Goal: Check status: Check status

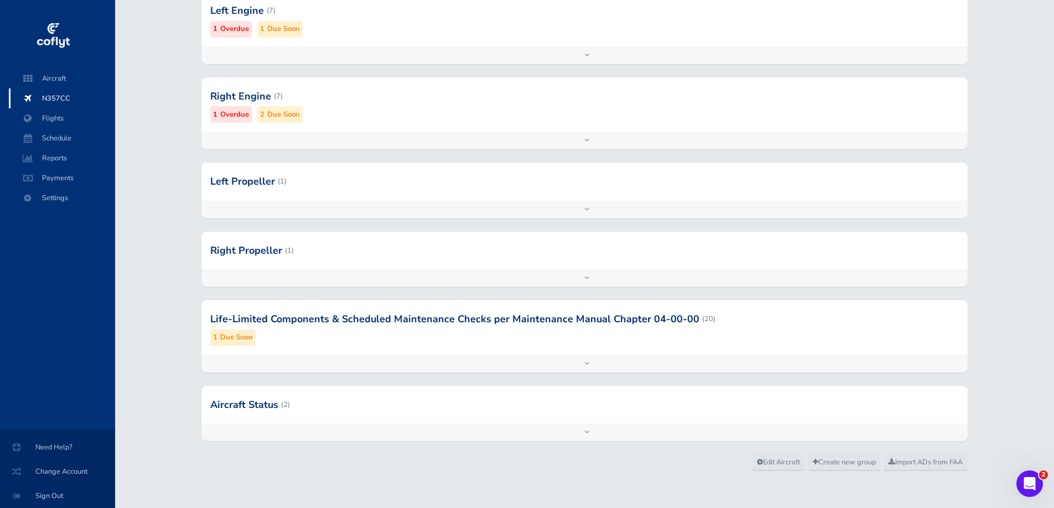
scroll to position [332, 0]
click at [482, 417] on div at bounding box center [584, 403] width 766 height 38
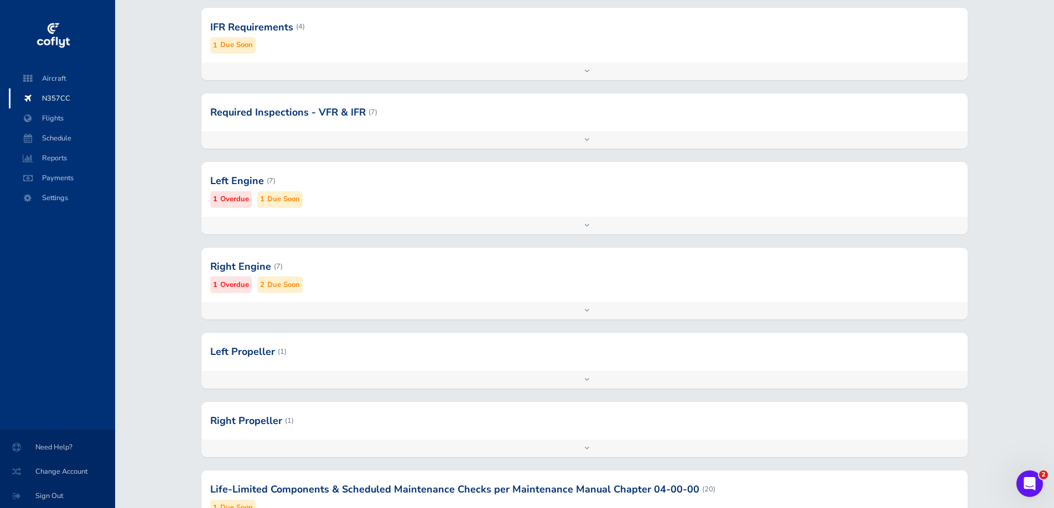
scroll to position [48, 0]
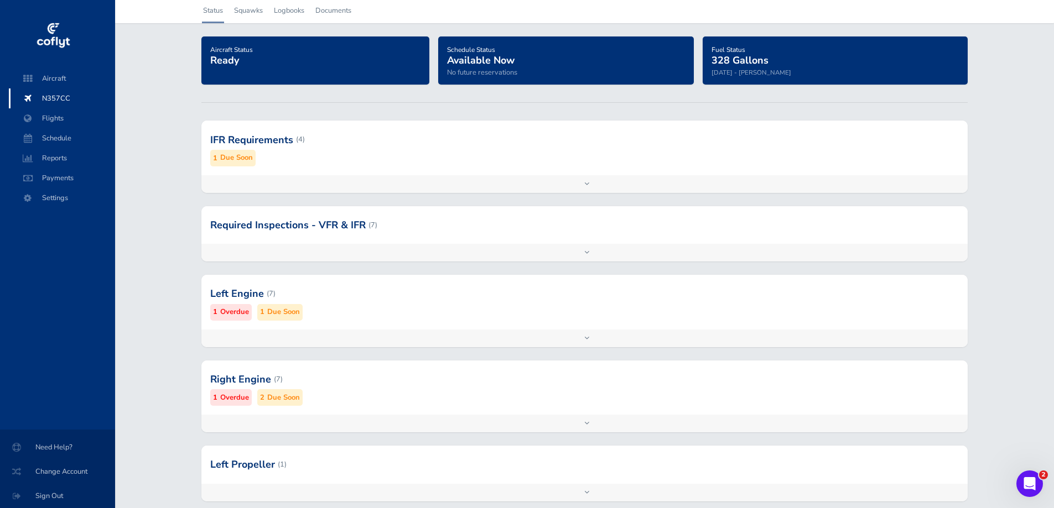
click at [235, 158] on small "Due Soon" at bounding box center [236, 158] width 33 height 12
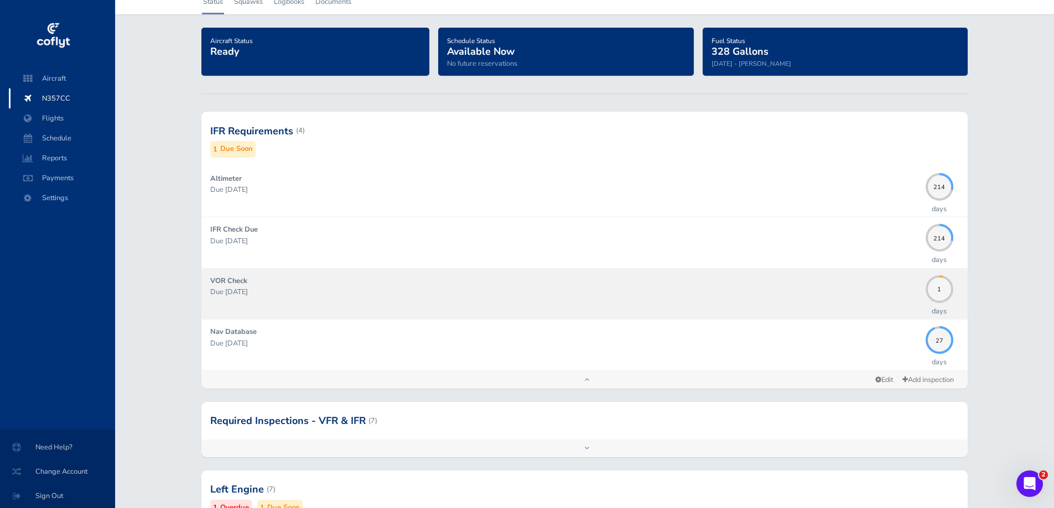
scroll to position [158, 0]
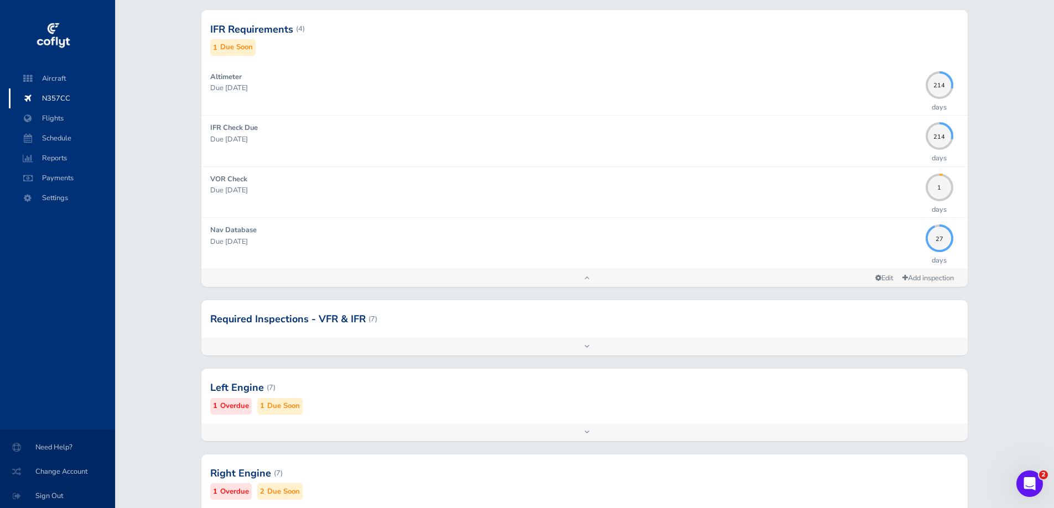
click at [231, 409] on small "Overdue" at bounding box center [234, 407] width 29 height 12
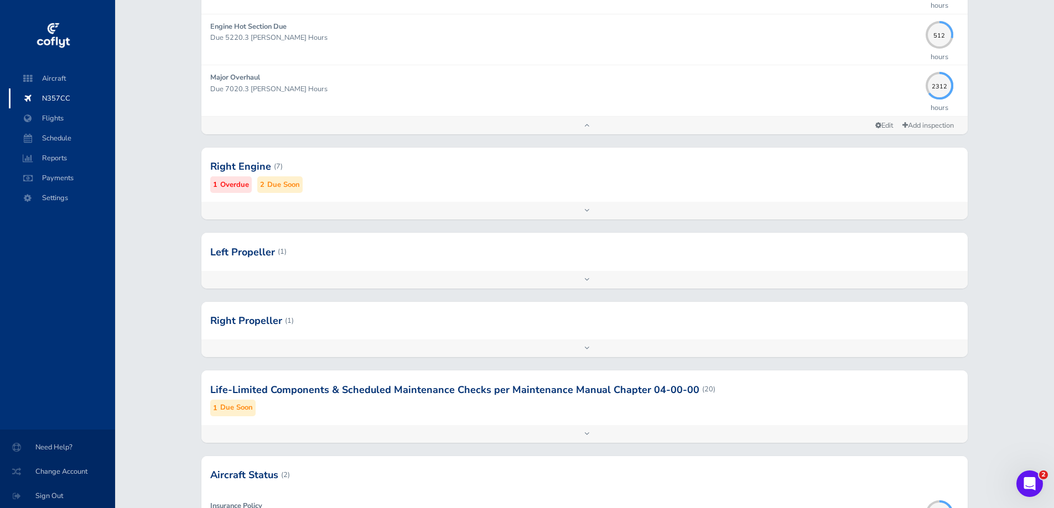
scroll to position [933, 0]
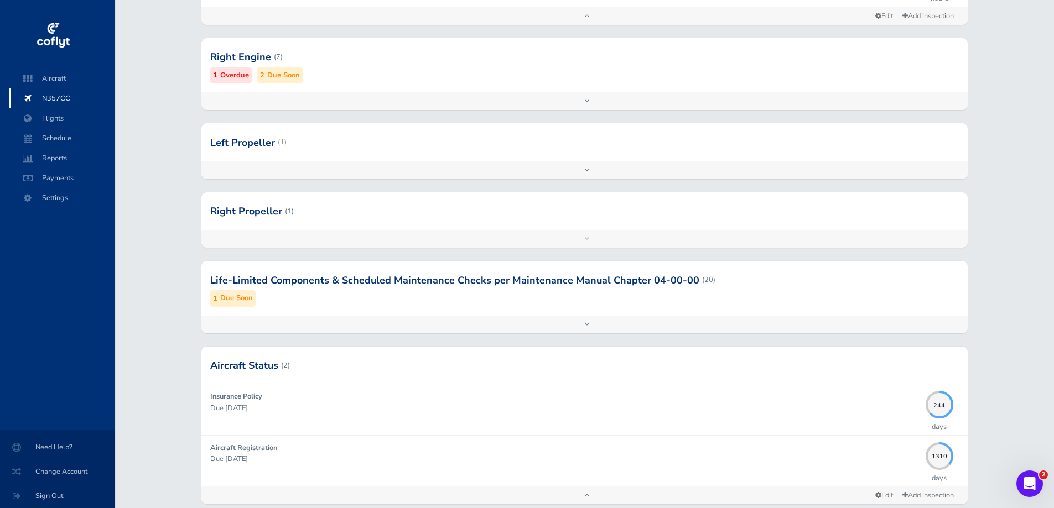
click at [258, 286] on div at bounding box center [584, 280] width 766 height 54
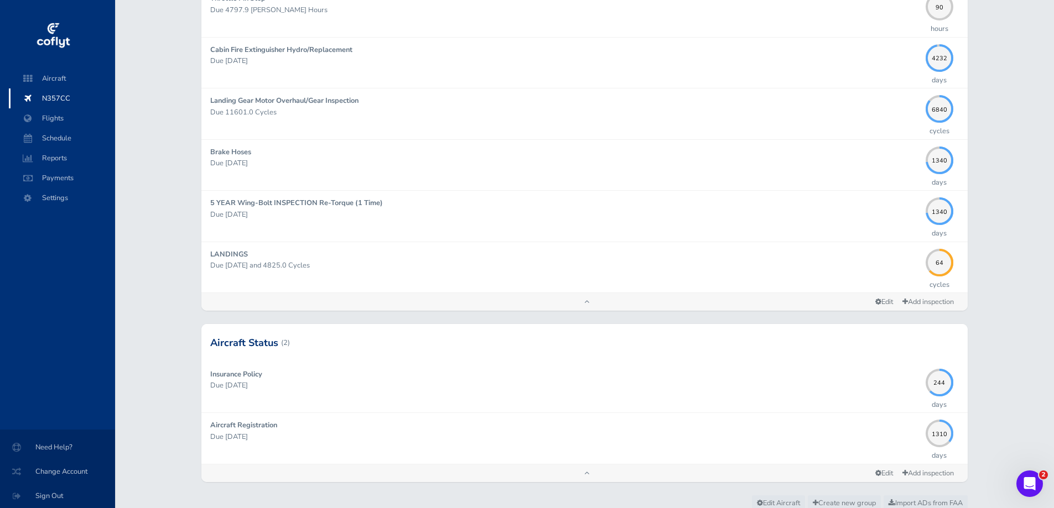
scroll to position [1984, 0]
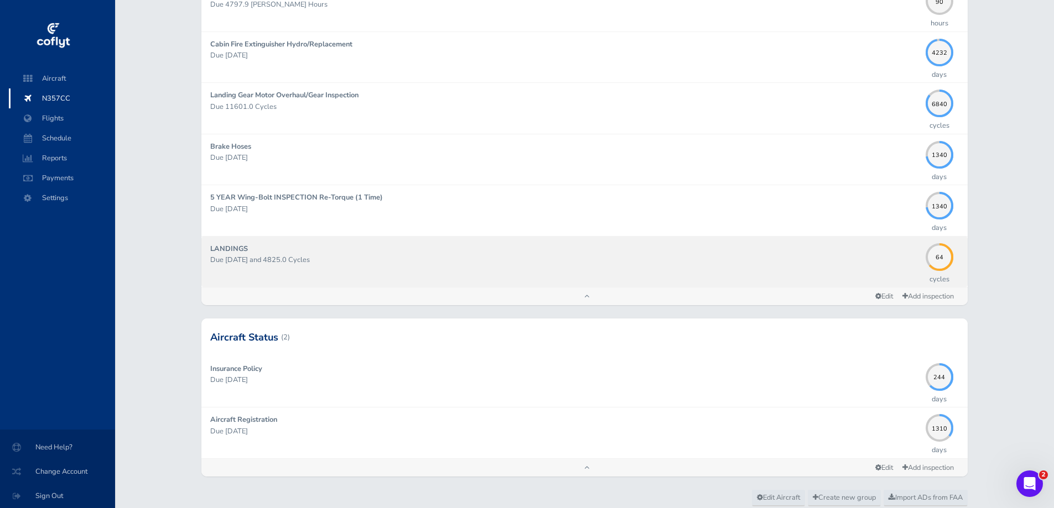
click at [585, 264] on p "Due [DATE] and 4825.0 Cycles" at bounding box center [564, 259] width 709 height 11
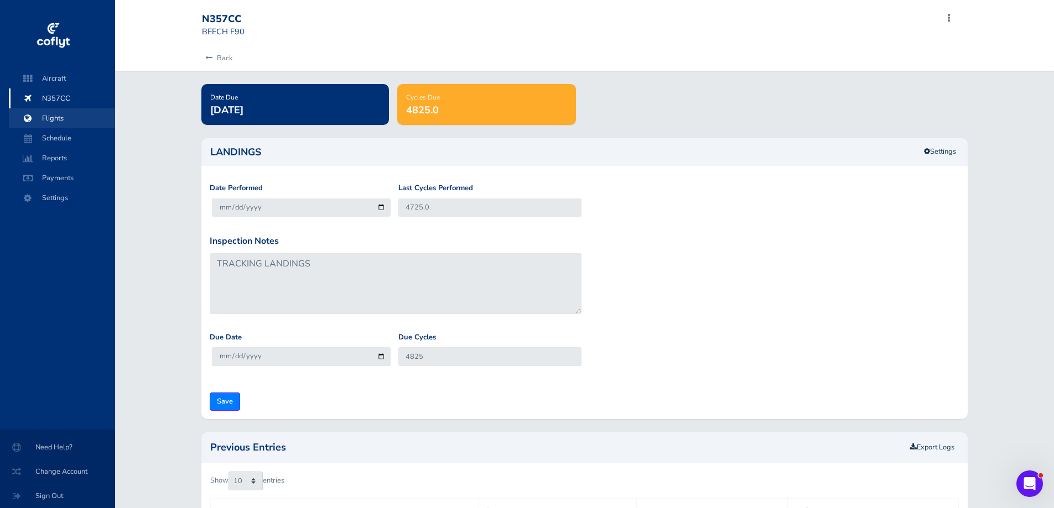
click at [59, 119] on span "Flights" at bounding box center [62, 118] width 84 height 20
